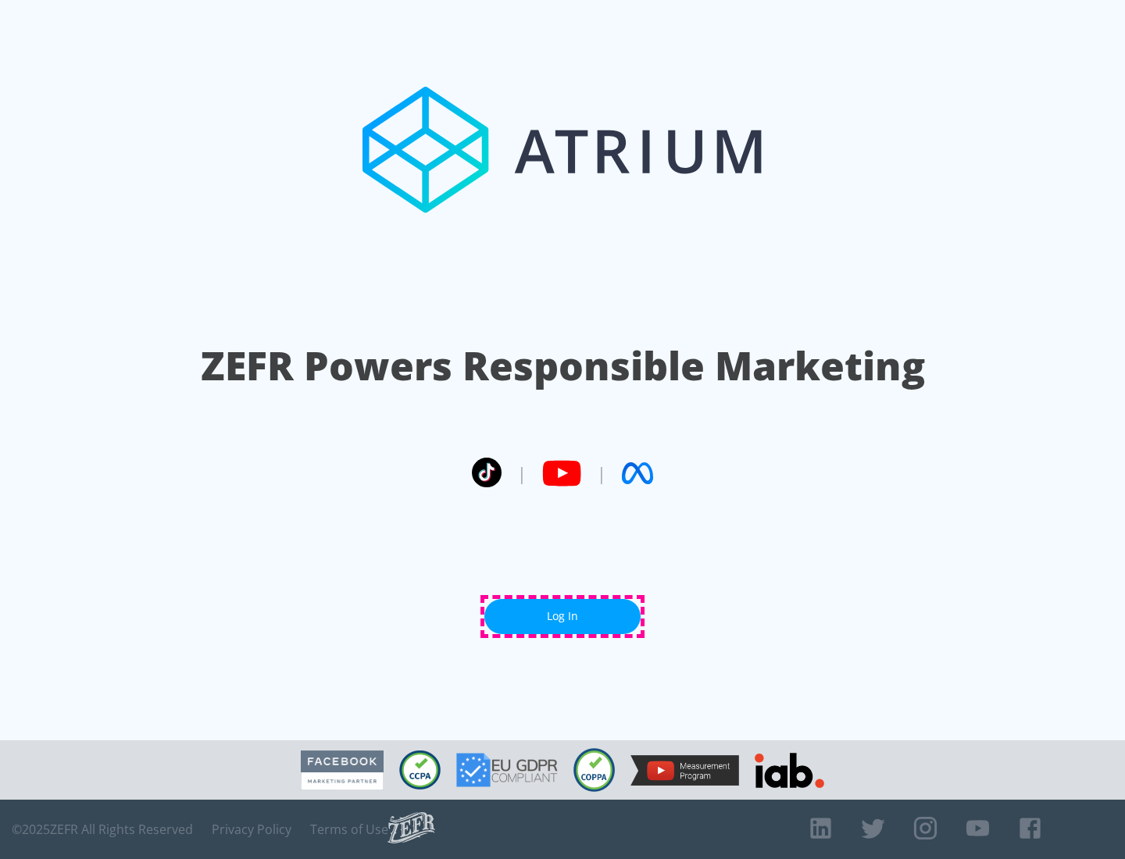
click at [562, 616] on link "Log In" at bounding box center [562, 616] width 156 height 35
